Goal: Information Seeking & Learning: Learn about a topic

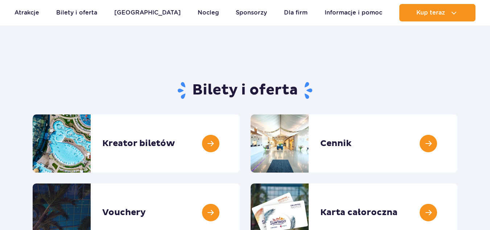
scroll to position [73, 0]
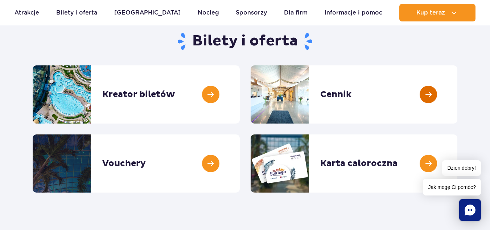
click at [458, 103] on link at bounding box center [458, 94] width 0 height 58
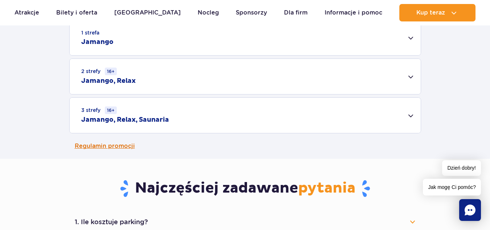
scroll to position [254, 0]
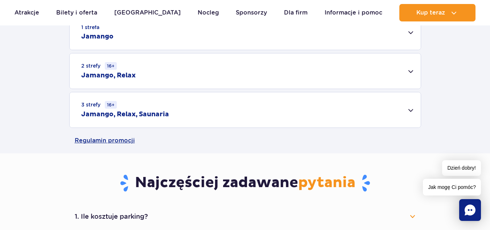
click at [340, 113] on div "3 strefy 16+ Jamango, Relax, Saunaria" at bounding box center [245, 109] width 351 height 35
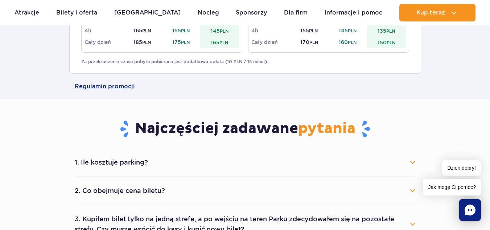
scroll to position [399, 0]
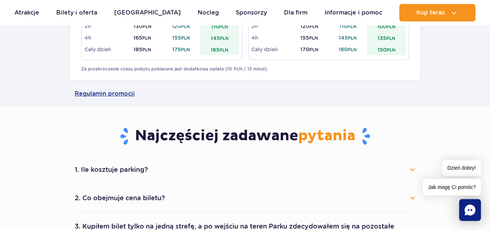
click at [118, 197] on button "2. Co obejmuje cena biletu?" at bounding box center [245, 198] width 341 height 16
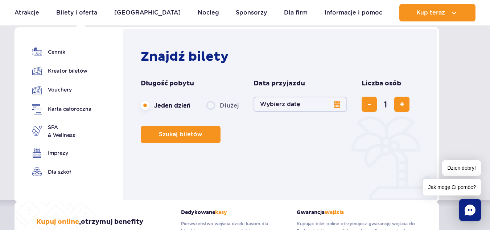
scroll to position [36, 0]
click at [61, 172] on link "Dla szkół" at bounding box center [62, 172] width 60 height 10
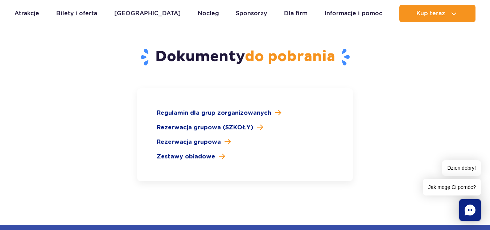
scroll to position [1089, 0]
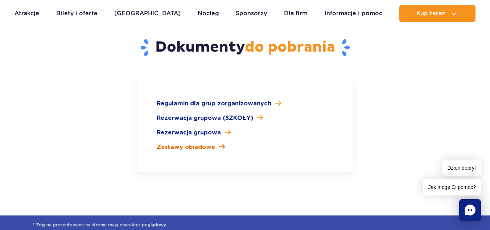
click at [189, 143] on span "Zestawy obiadowe" at bounding box center [186, 147] width 58 height 9
